Goal: Find specific page/section: Find specific page/section

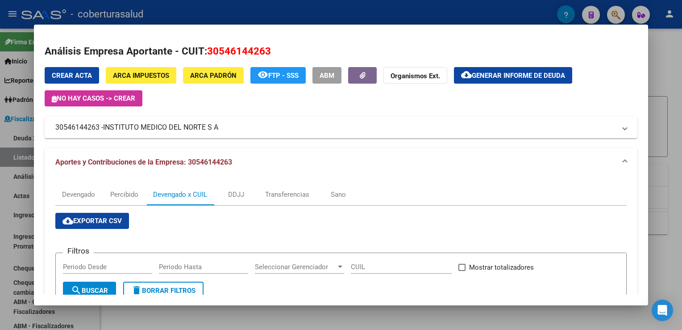
scroll to position [89, 0]
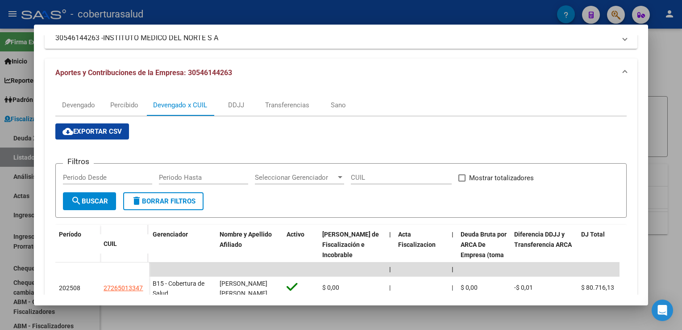
click at [19, 146] on div at bounding box center [341, 165] width 682 height 330
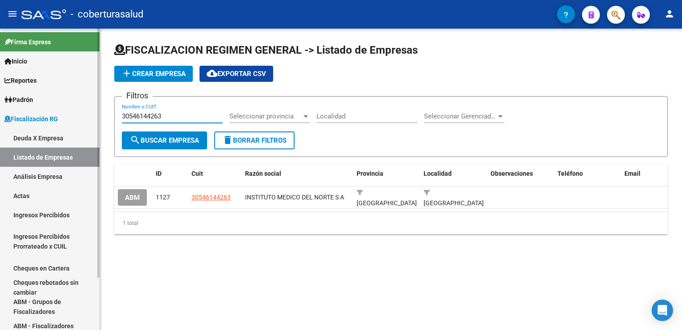
drag, startPoint x: 184, startPoint y: 115, endPoint x: 64, endPoint y: 119, distance: 120.2
click at [64, 119] on mat-sidenav-container "Firma Express Inicio Calendario SSS Instructivos Contacto OS Reportes Ingresos …" at bounding box center [341, 179] width 682 height 301
paste input "22898356"
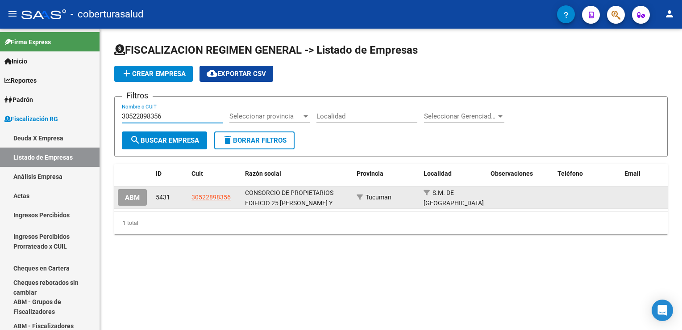
type input "30522898356"
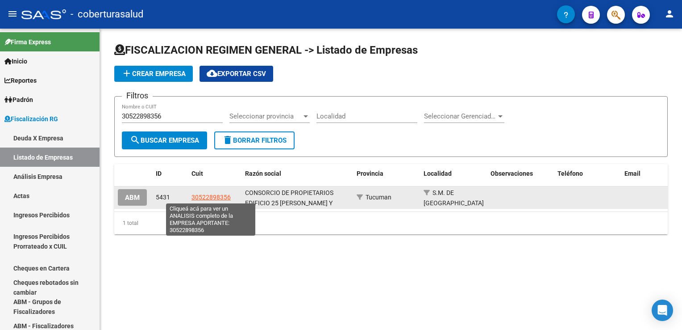
click at [210, 198] on span "30522898356" at bounding box center [211, 196] width 39 height 7
type textarea "30522898356"
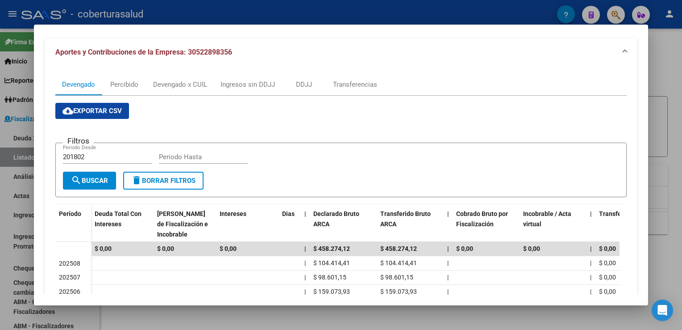
scroll to position [134, 0]
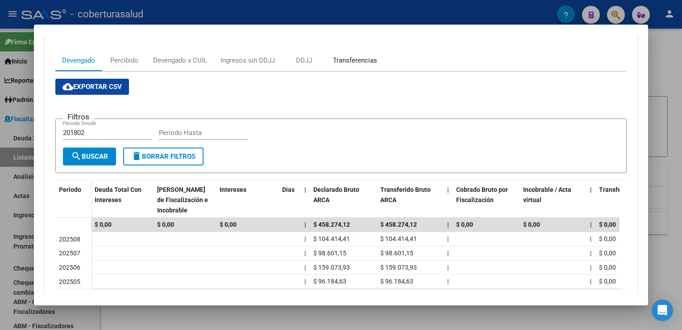
click at [358, 60] on div "Transferencias" at bounding box center [355, 60] width 44 height 10
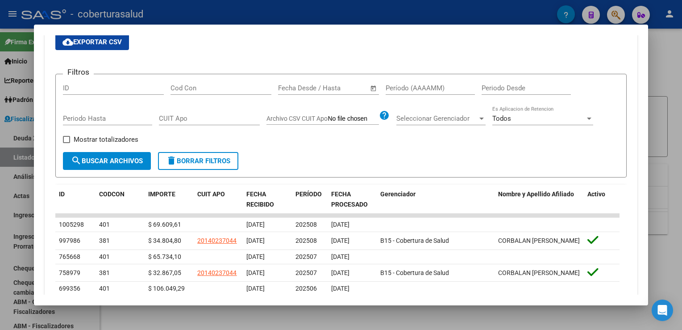
scroll to position [223, 0]
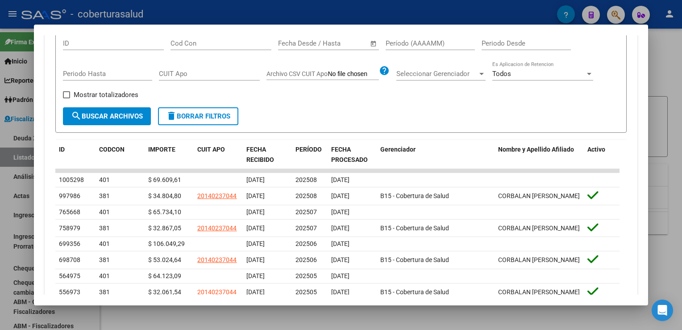
click at [5, 220] on div at bounding box center [341, 165] width 682 height 330
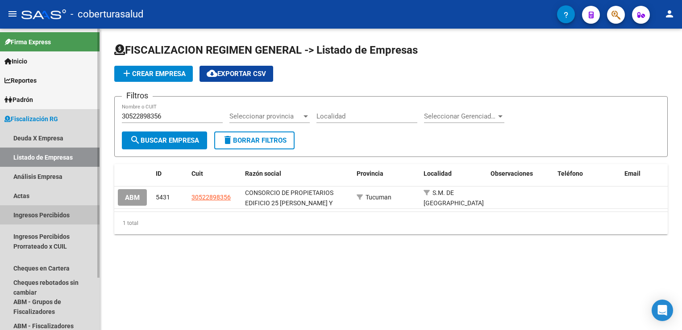
click at [5, 220] on link "Ingresos Percibidos" at bounding box center [50, 214] width 100 height 19
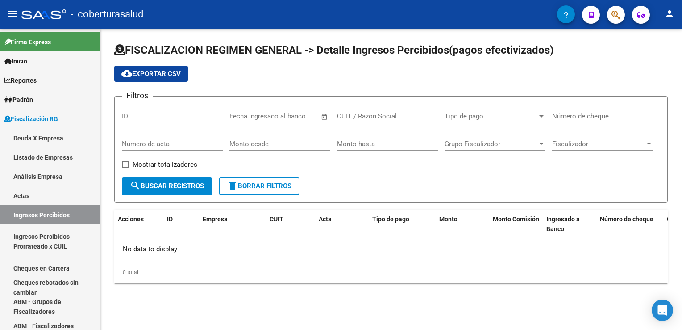
click at [221, 277] on div "0 total" at bounding box center [391, 272] width 554 height 22
click at [150, 118] on input "ID" at bounding box center [172, 116] width 101 height 8
paste input "30710875835"
type input "30710875835"
click at [186, 188] on span "search Buscar Registros" at bounding box center [167, 186] width 74 height 8
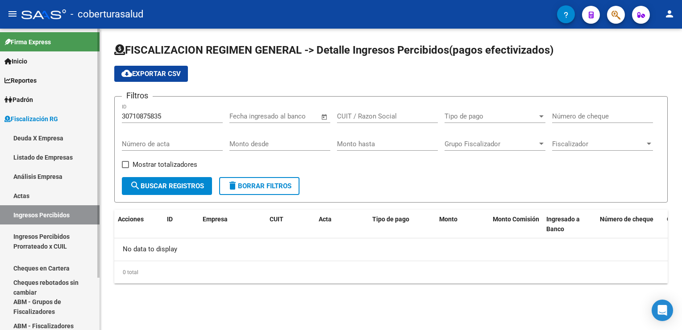
click at [69, 157] on link "Listado de Empresas" at bounding box center [50, 156] width 100 height 19
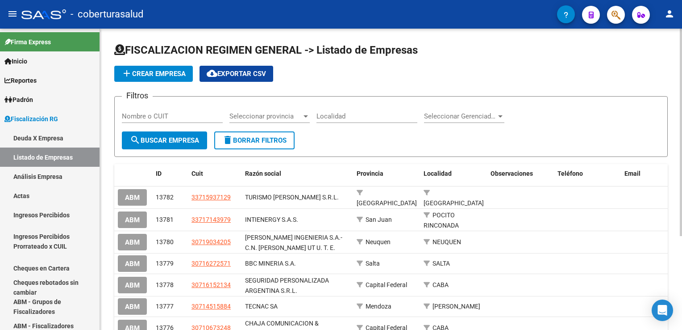
click at [165, 117] on input "Nombre o CUIT" at bounding box center [172, 116] width 101 height 8
paste input "30710875835"
type input "30710875835"
click at [181, 145] on button "search Buscar Empresa" at bounding box center [164, 140] width 85 height 18
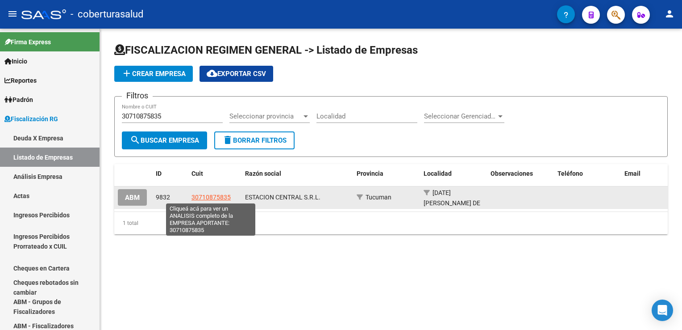
click at [220, 195] on span "30710875835" at bounding box center [211, 196] width 39 height 7
type textarea "30710875835"
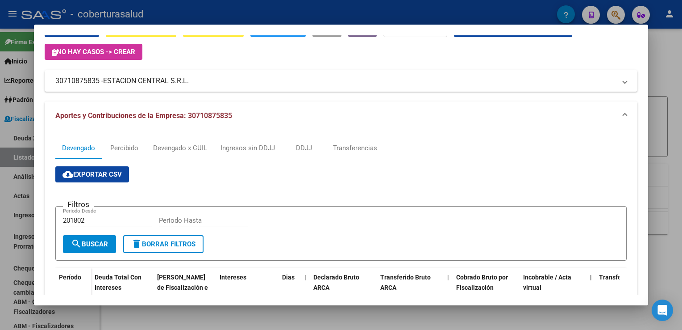
scroll to position [45, 0]
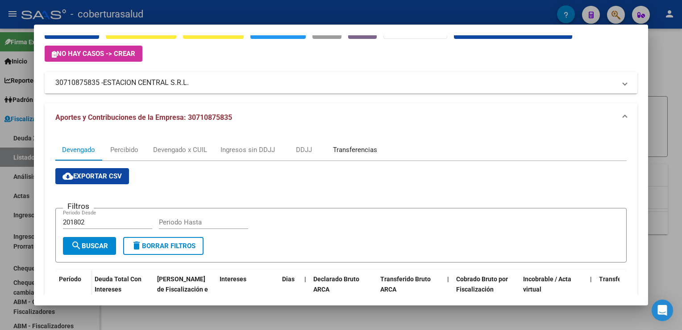
click at [359, 152] on div "Transferencias" at bounding box center [355, 150] width 44 height 10
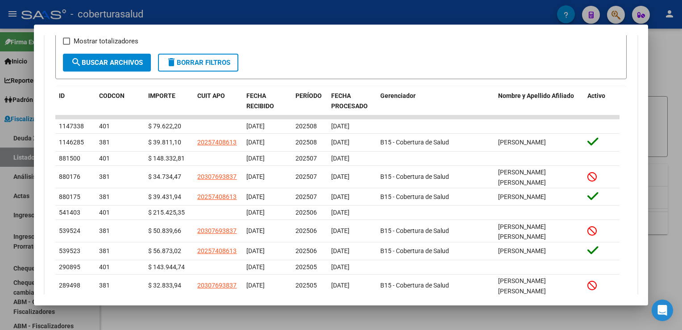
scroll to position [223, 0]
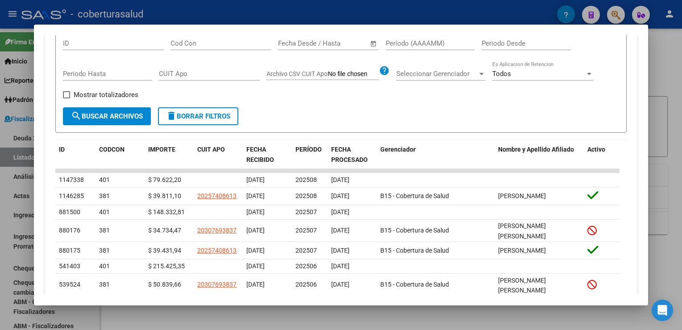
click at [0, 142] on html "menu - coberturasalud person Firma Express Inicio Calendario SSS Instructivos C…" at bounding box center [341, 165] width 682 height 330
drag, startPoint x: 7, startPoint y: 195, endPoint x: 20, endPoint y: 197, distance: 12.8
click at [7, 194] on div at bounding box center [341, 165] width 682 height 330
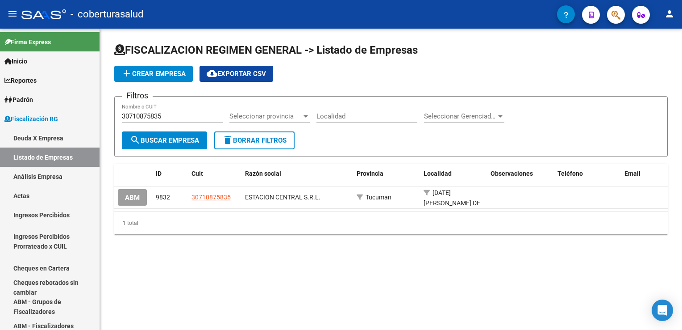
click at [281, 290] on mat-sidenav-content "FISCALIZACION REGIMEN GENERAL -> Listado de Empresas add Crear Empresa cloud_do…" at bounding box center [391, 179] width 582 height 301
drag, startPoint x: 170, startPoint y: 114, endPoint x: 105, endPoint y: 108, distance: 65.0
click at [107, 108] on div "FISCALIZACION REGIMEN GENERAL -> Listado de Empresas add Crear Empresa cloud_do…" at bounding box center [391, 146] width 582 height 234
paste input "6463172"
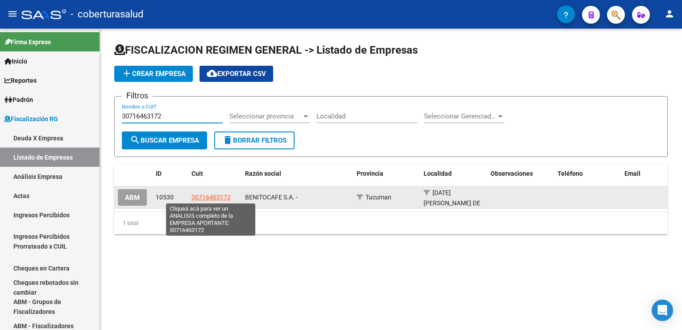
type input "30716463172"
click at [217, 194] on span "30716463172" at bounding box center [211, 196] width 39 height 7
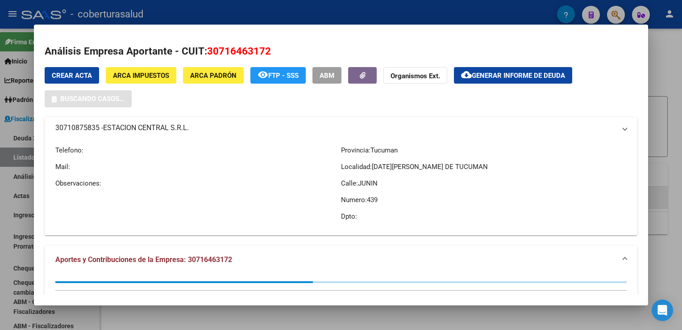
type textarea "30716463172"
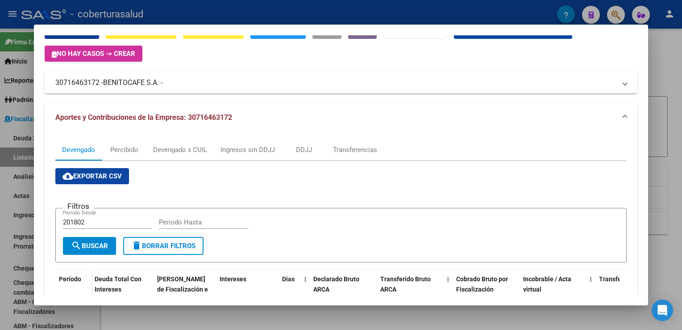
scroll to position [0, 0]
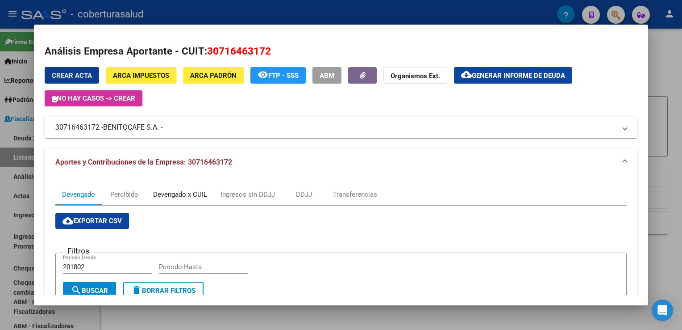
click at [189, 197] on div "Devengado x CUIL" at bounding box center [180, 194] width 54 height 10
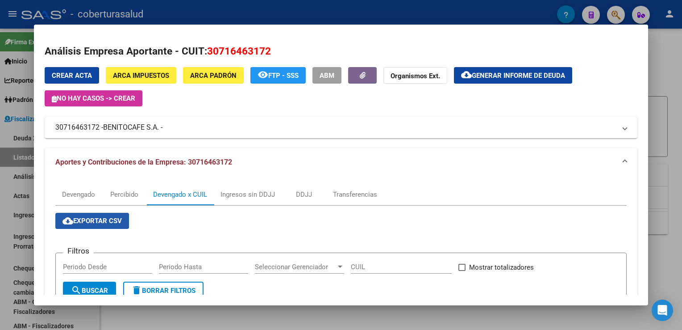
click at [84, 222] on span "cloud_download Exportar CSV" at bounding box center [92, 221] width 59 height 8
